Goal: Use online tool/utility: Use online tool/utility

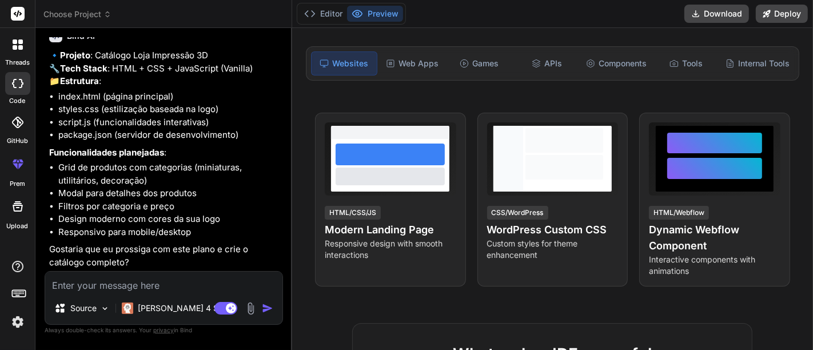
scroll to position [405, 0]
click at [122, 283] on textarea at bounding box center [163, 282] width 237 height 21
type textarea "s"
type textarea "x"
type textarea "si"
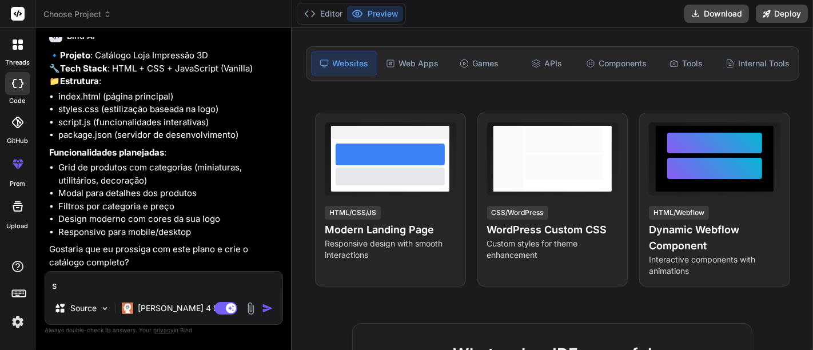
type textarea "x"
type textarea "sim"
type textarea "x"
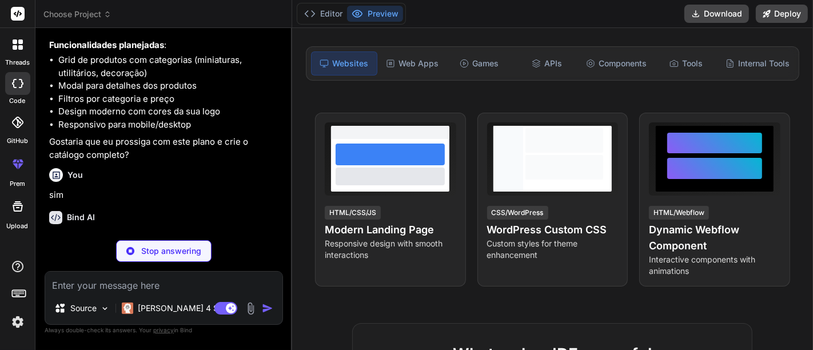
scroll to position [524, 0]
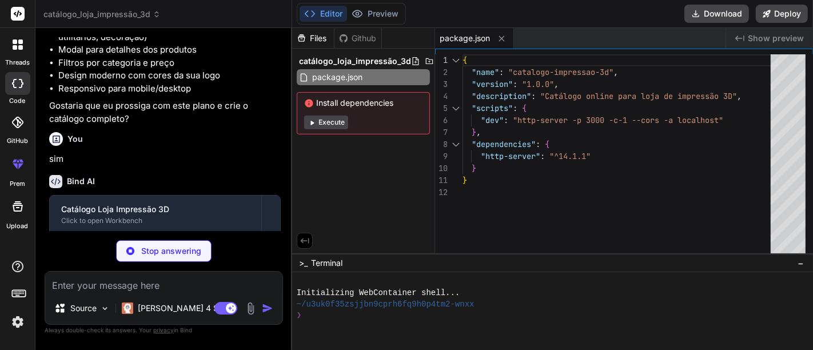
type textarea "x"
type textarea "</div> </div> </div> <script src="script.js"></script> </body> </html>"
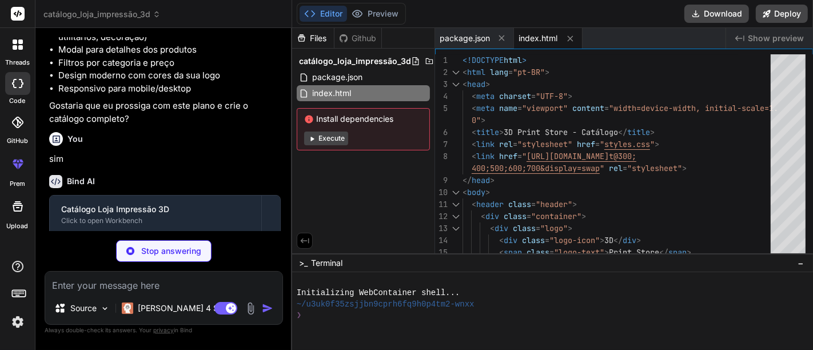
click at [337, 140] on button "Execute" at bounding box center [326, 139] width 44 height 14
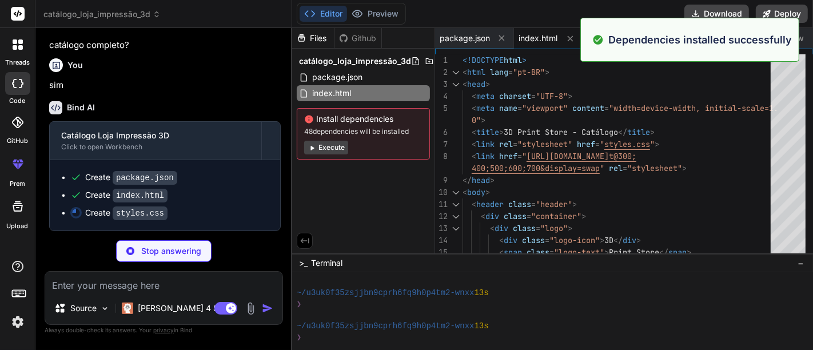
scroll to position [142, 0]
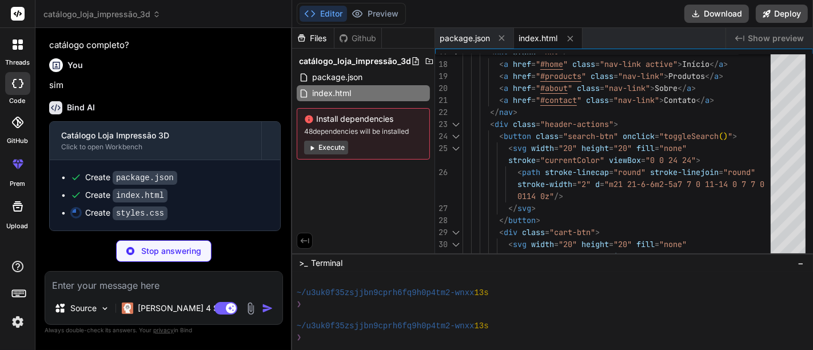
click at [534, 31] on div "index.html" at bounding box center [548, 38] width 69 height 21
type textarea "x"
click at [469, 35] on span "package.json" at bounding box center [465, 38] width 50 height 11
type textarea "}"
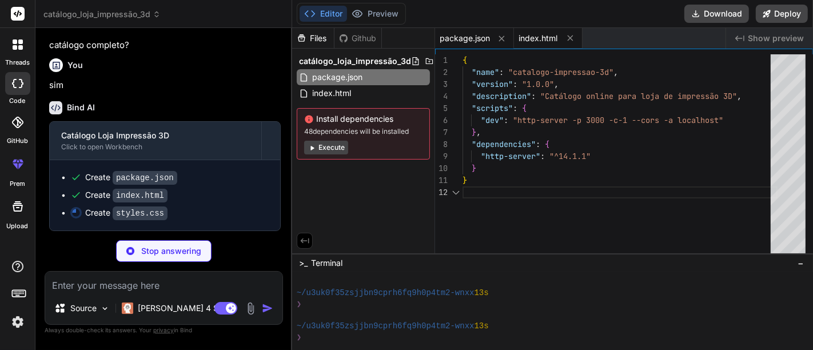
type textarea "x"
click at [501, 43] on button at bounding box center [502, 38] width 14 height 14
type textarea "</div> </div> </div> <script src="script.js"></script> </body> </html>"
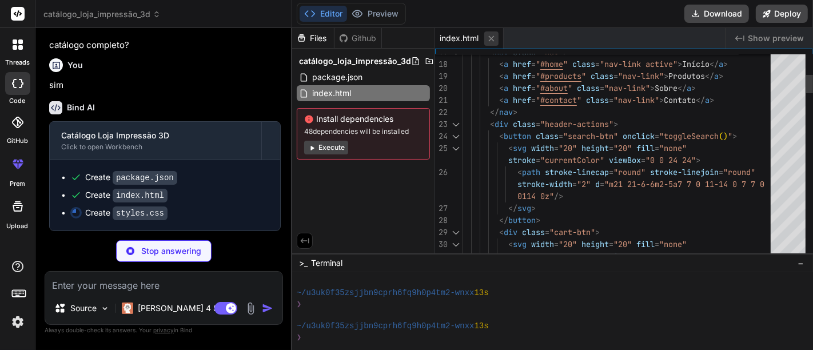
click at [490, 35] on icon at bounding box center [492, 39] width 10 height 10
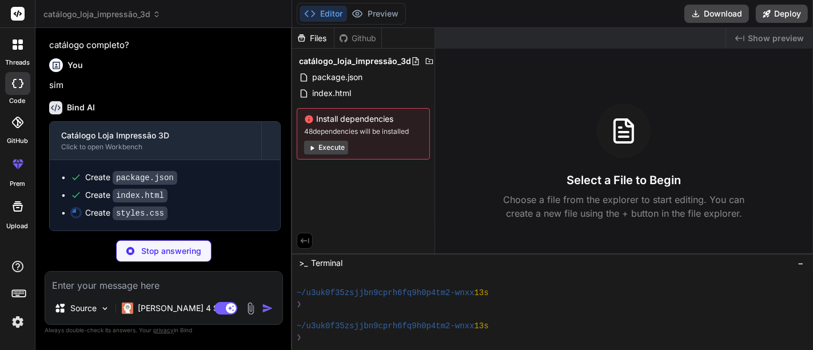
click at [312, 146] on icon at bounding box center [312, 148] width 3 height 5
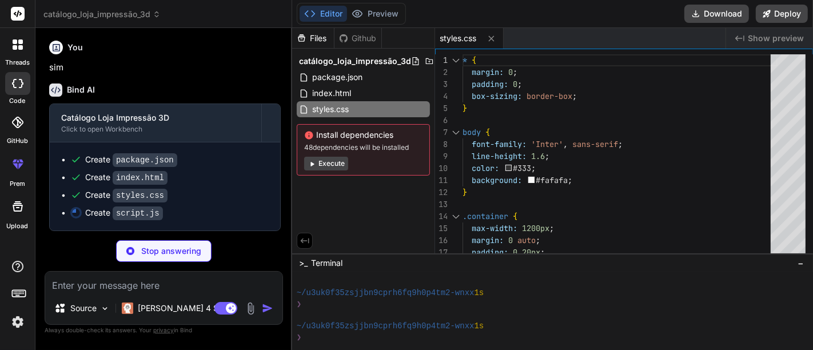
scroll to position [639, 0]
type textarea "x"
type textarea "}); });"
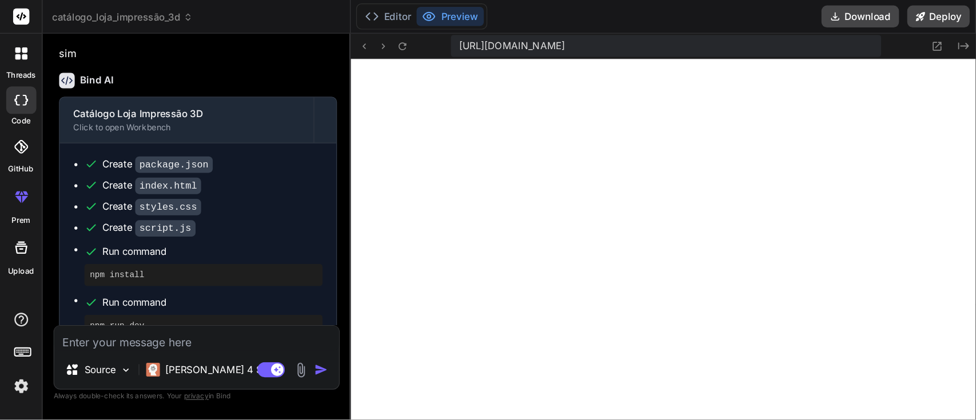
scroll to position [858, 0]
type textarea "x"
type textarea "} // Update active nav link document.querySelectorAll('.nav-link').forEach(l =>…"
type textarea "x"
type textarea "// Update active nav link document.querySelectorAll('.nav-link').forEach(l => l…"
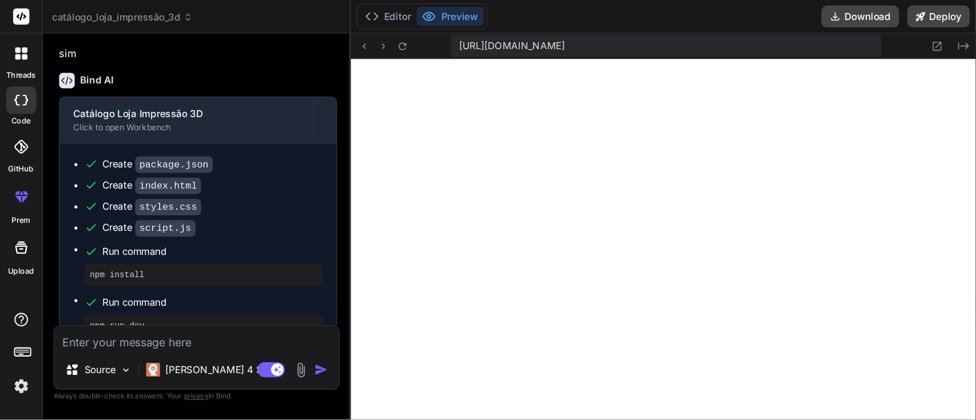
scroll to position [811, 0]
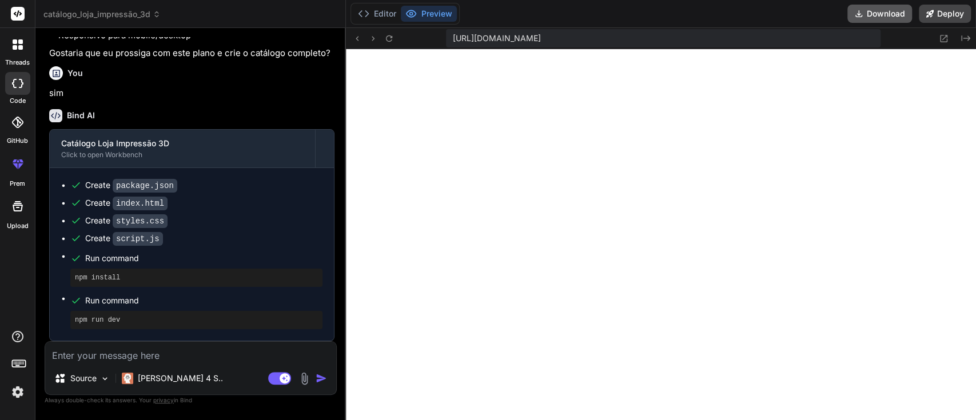
click at [813, 13] on button "Download" at bounding box center [879, 14] width 65 height 18
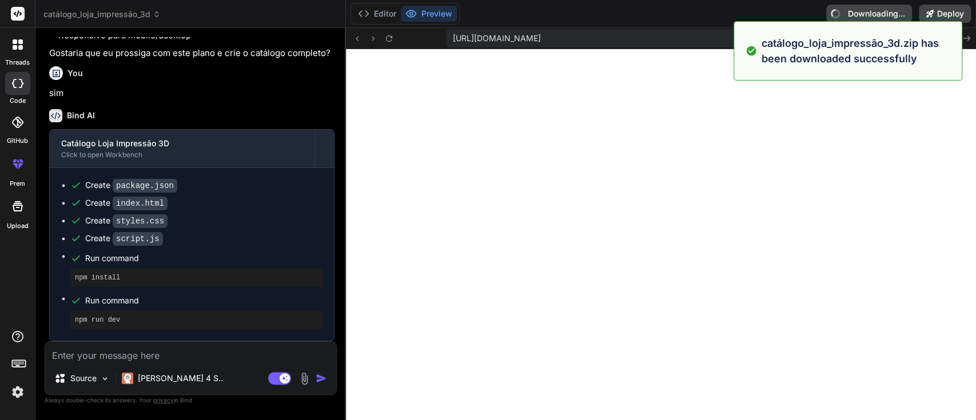
type textarea "x"
